Goal: Find specific page/section: Find specific page/section

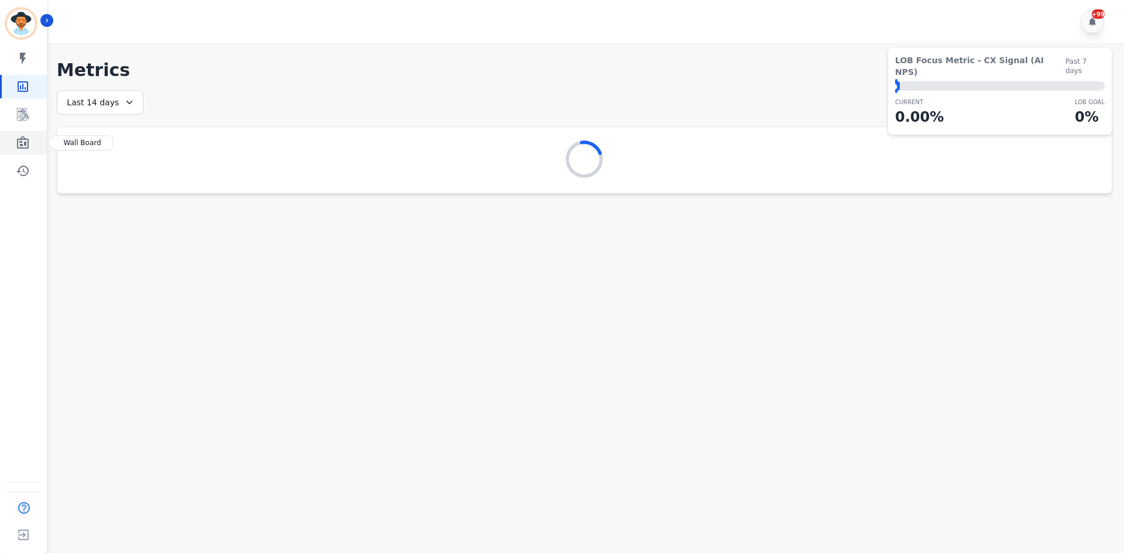
click at [23, 140] on icon "Sidebar" at bounding box center [23, 142] width 12 height 13
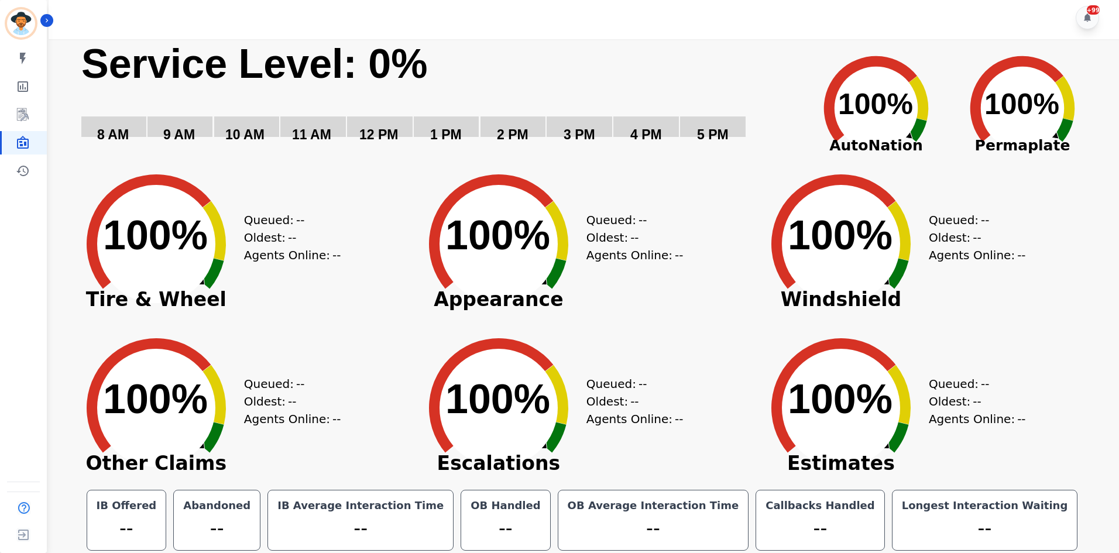
scroll to position [6, 0]
